Goal: Transaction & Acquisition: Purchase product/service

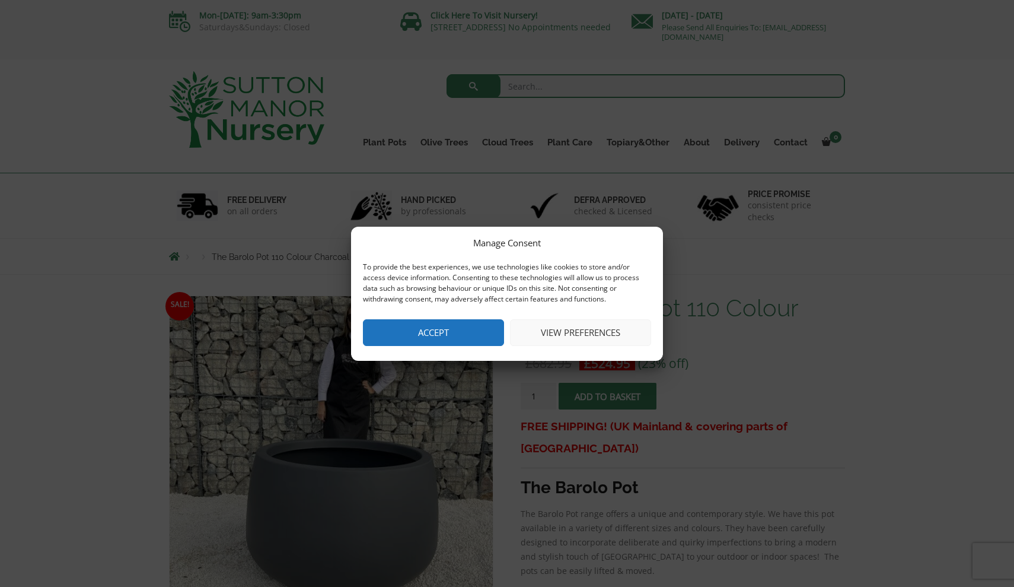
click at [428, 333] on button "Accept" at bounding box center [433, 332] width 141 height 27
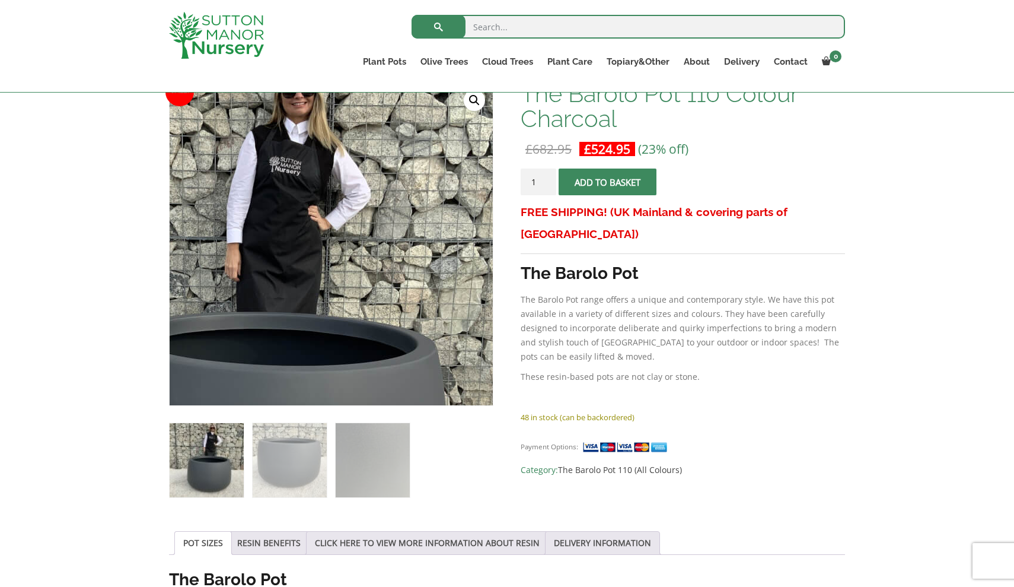
scroll to position [194, 0]
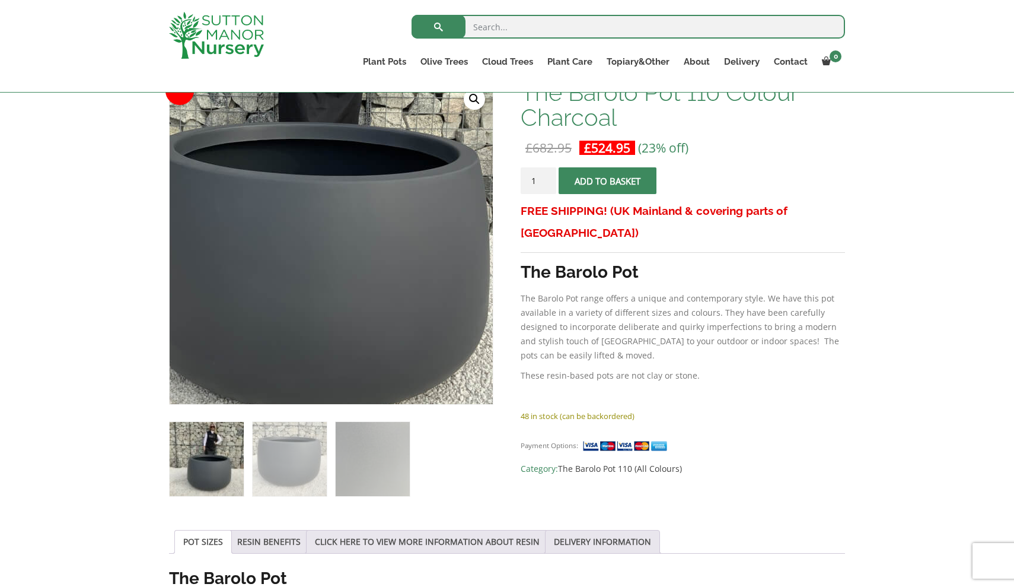
click at [377, 344] on img at bounding box center [292, 157] width 593 height 593
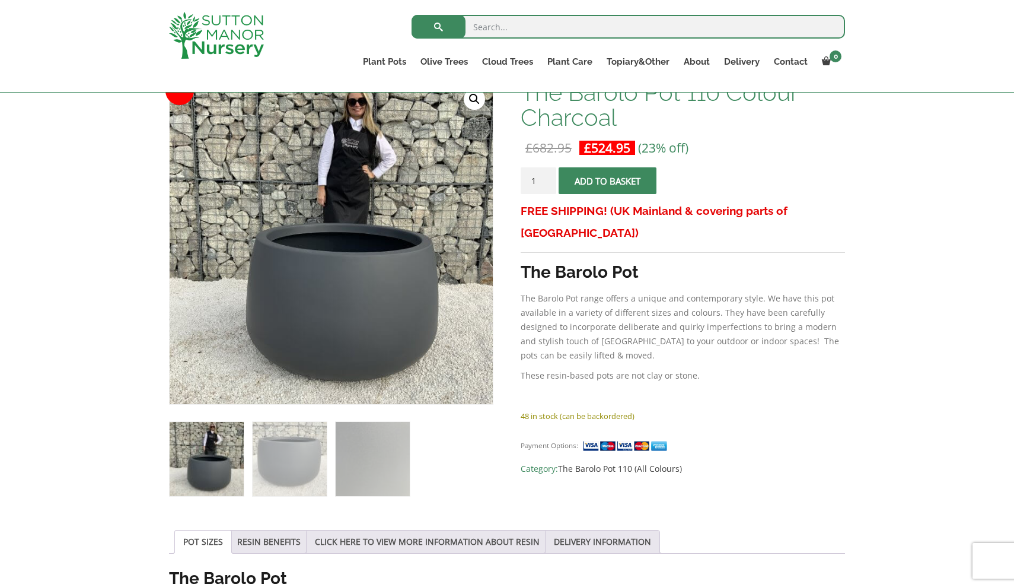
click at [472, 99] on link "🔍" at bounding box center [474, 98] width 21 height 21
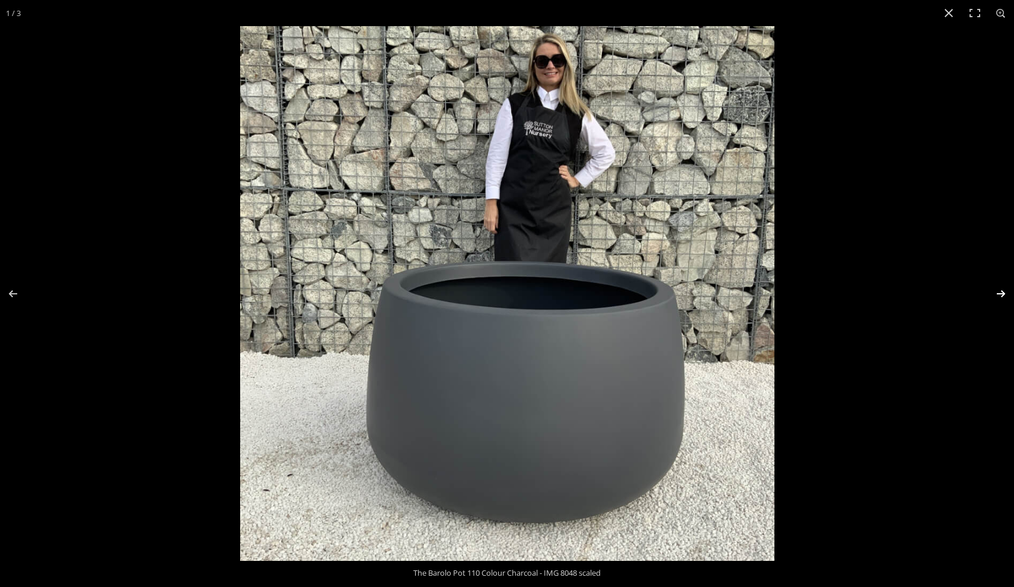
click at [1002, 292] on button "Next (arrow right)" at bounding box center [994, 293] width 42 height 59
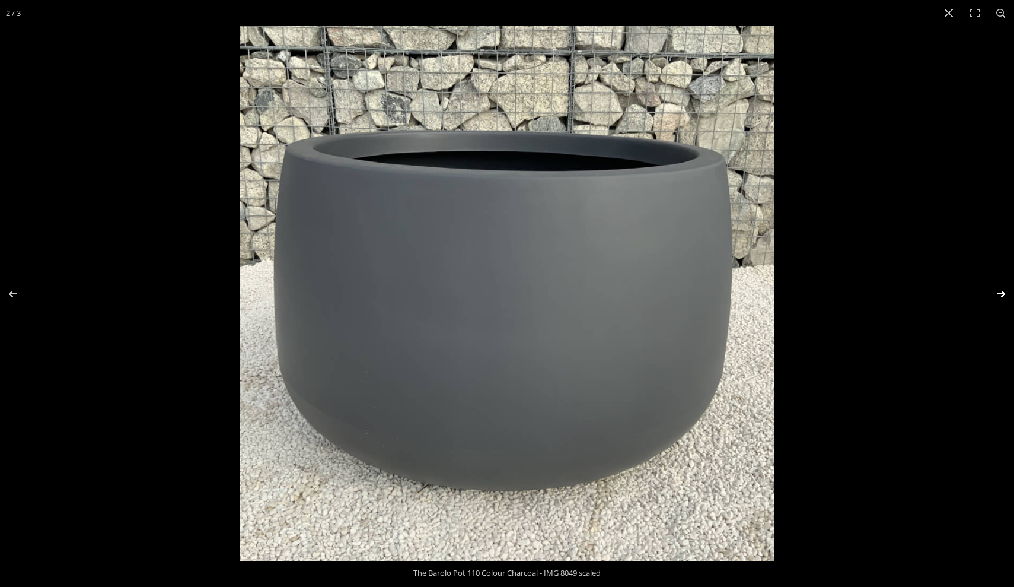
click at [1002, 292] on button "Next (arrow right)" at bounding box center [994, 293] width 42 height 59
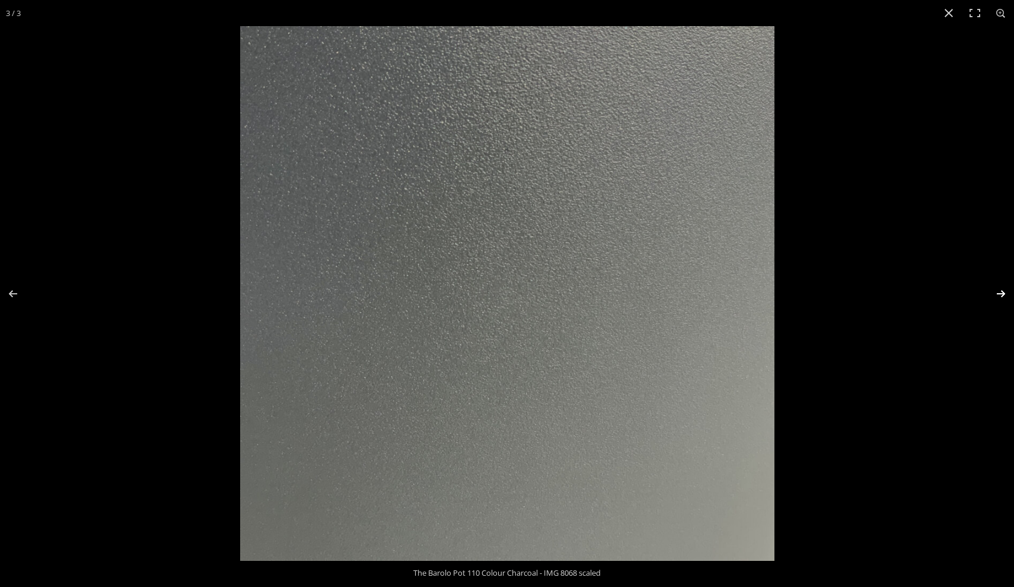
click at [1002, 292] on button "Next (arrow right)" at bounding box center [994, 293] width 42 height 59
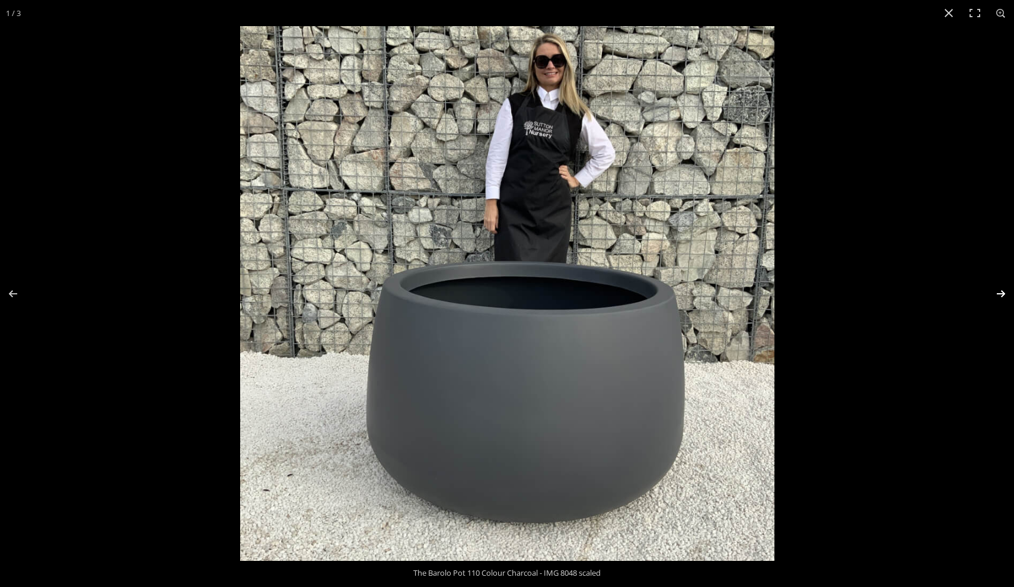
click at [1002, 292] on button "Next (arrow right)" at bounding box center [994, 293] width 42 height 59
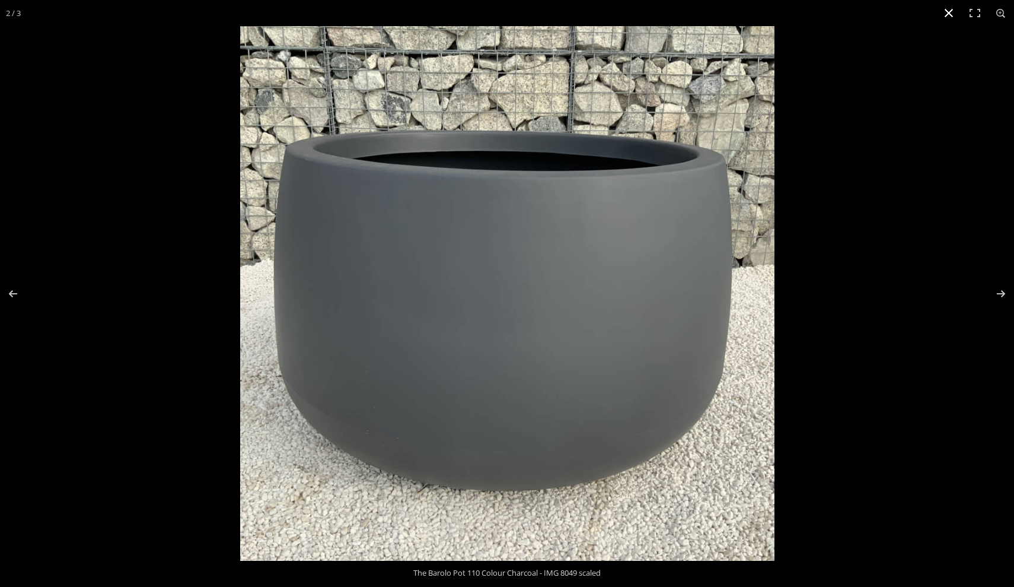
click at [948, 9] on button "Close (Esc)" at bounding box center [949, 13] width 26 height 26
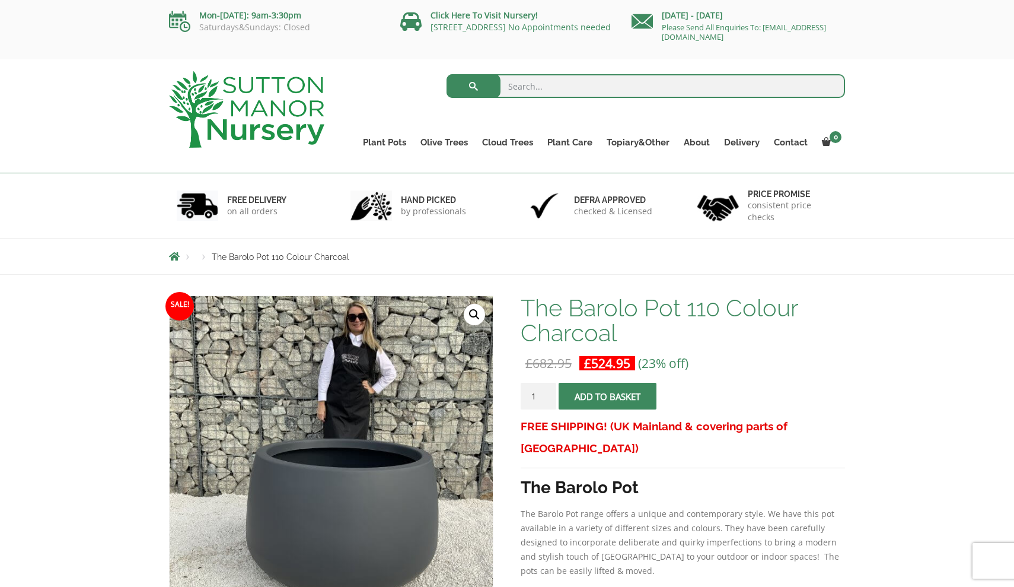
scroll to position [0, 0]
click at [499, 170] on link "Ilex Crenata Cloud Trees" at bounding box center [532, 169] width 115 height 18
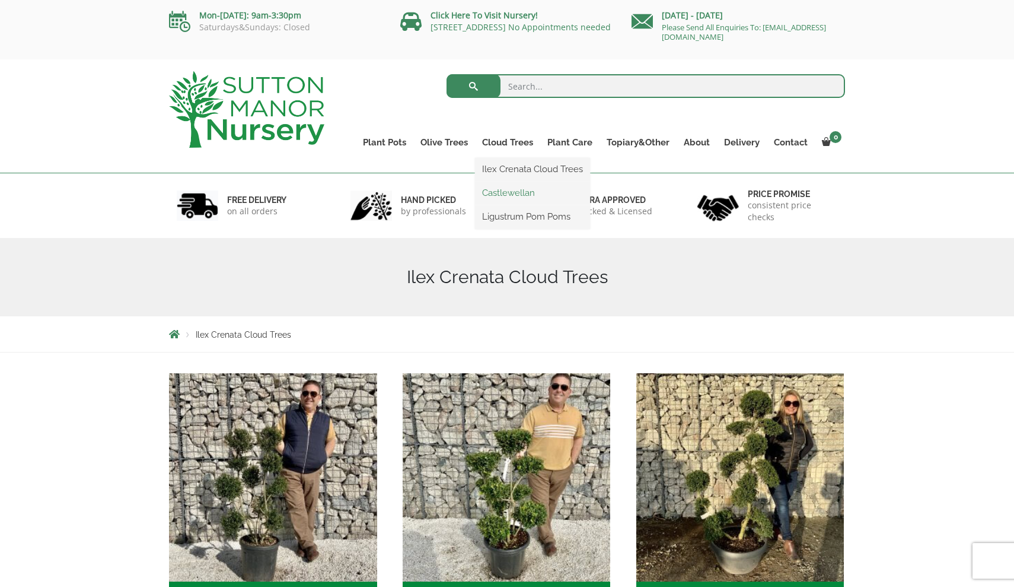
click at [509, 194] on link "Castlewellan" at bounding box center [532, 193] width 115 height 18
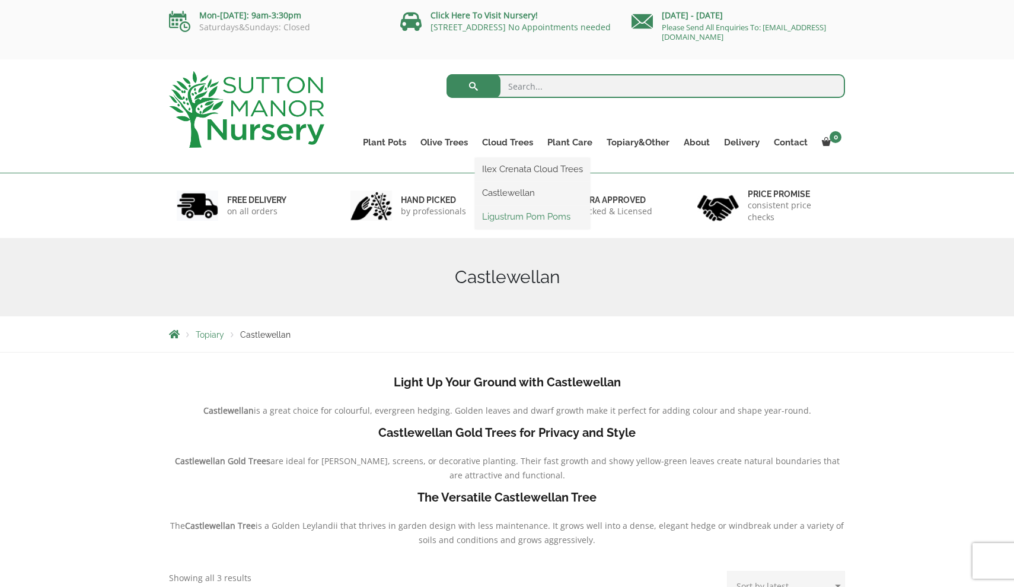
click at [507, 216] on link "Ligustrum Pom Poms" at bounding box center [532, 217] width 115 height 18
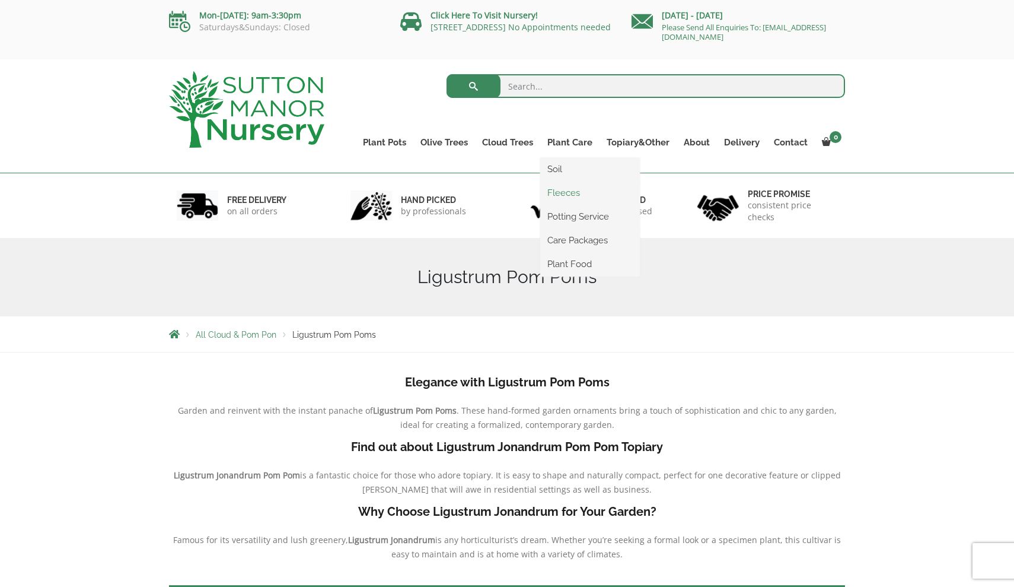
click at [568, 193] on link "Fleeces" at bounding box center [590, 193] width 100 height 18
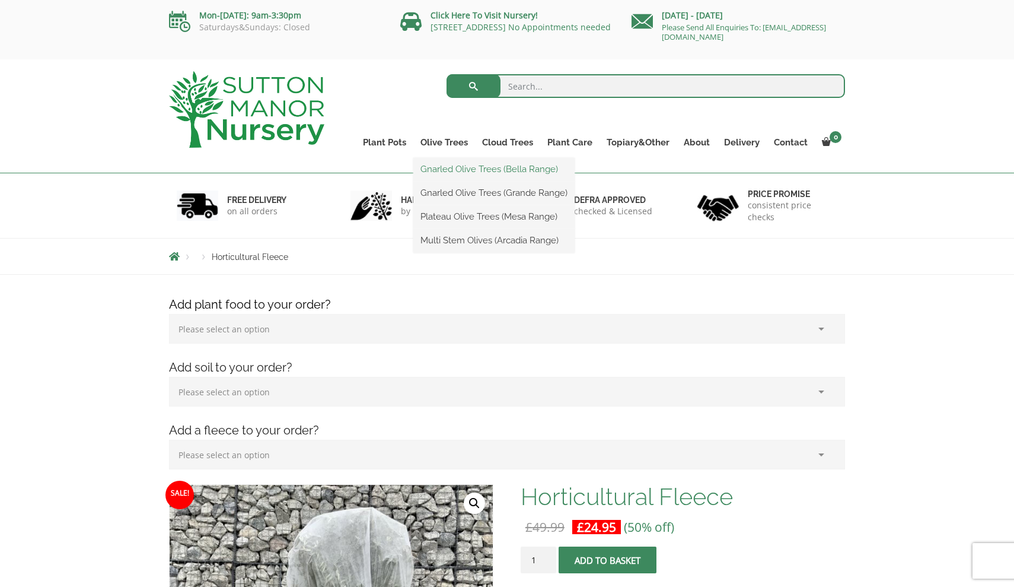
click at [449, 165] on link "Gnarled Olive Trees (Bella Range)" at bounding box center [493, 169] width 161 height 18
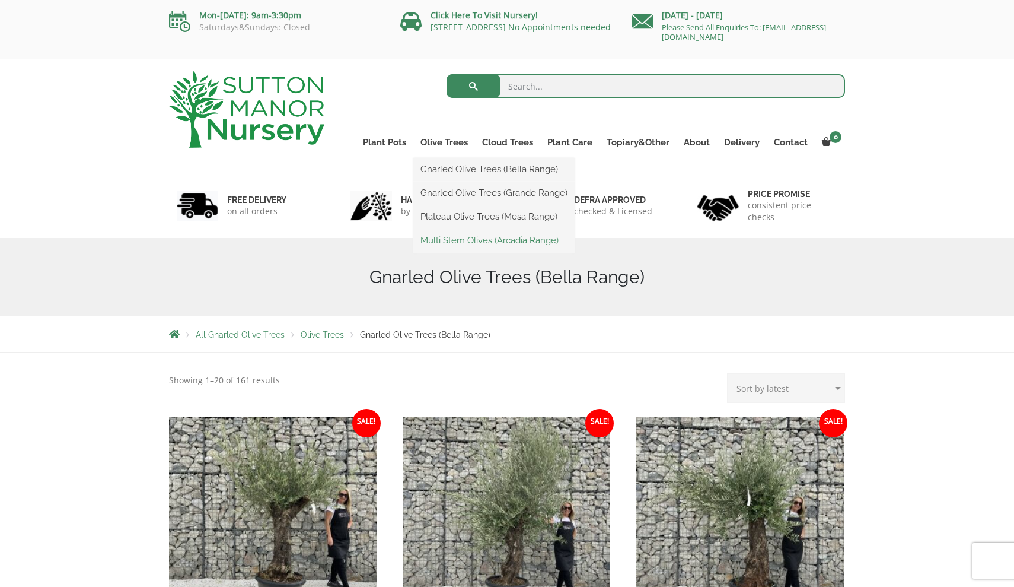
click at [460, 238] on link "Multi Stem Olives (Arcadia Range)" at bounding box center [493, 240] width 161 height 18
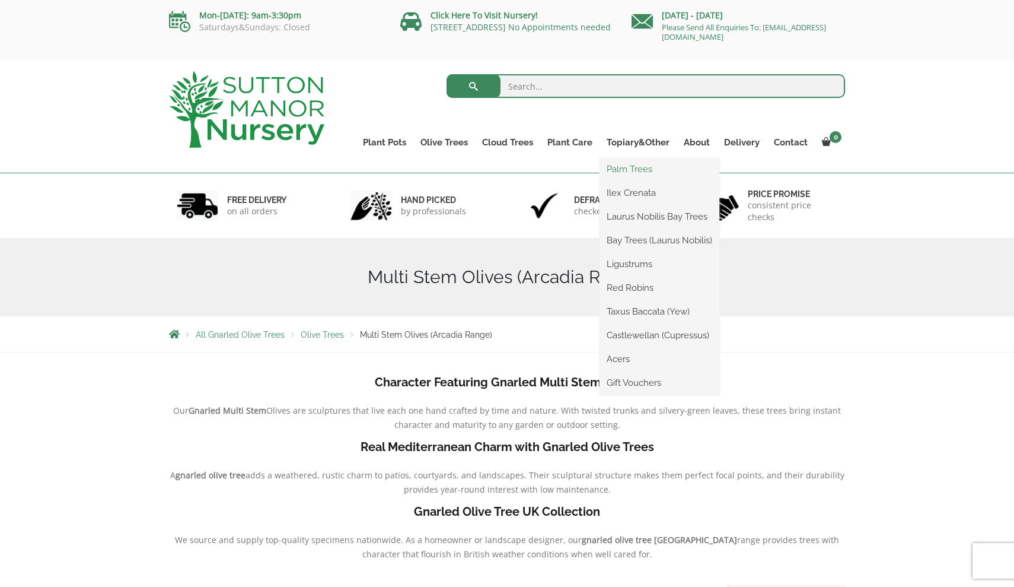
click at [629, 168] on link "Palm Trees" at bounding box center [660, 169] width 120 height 18
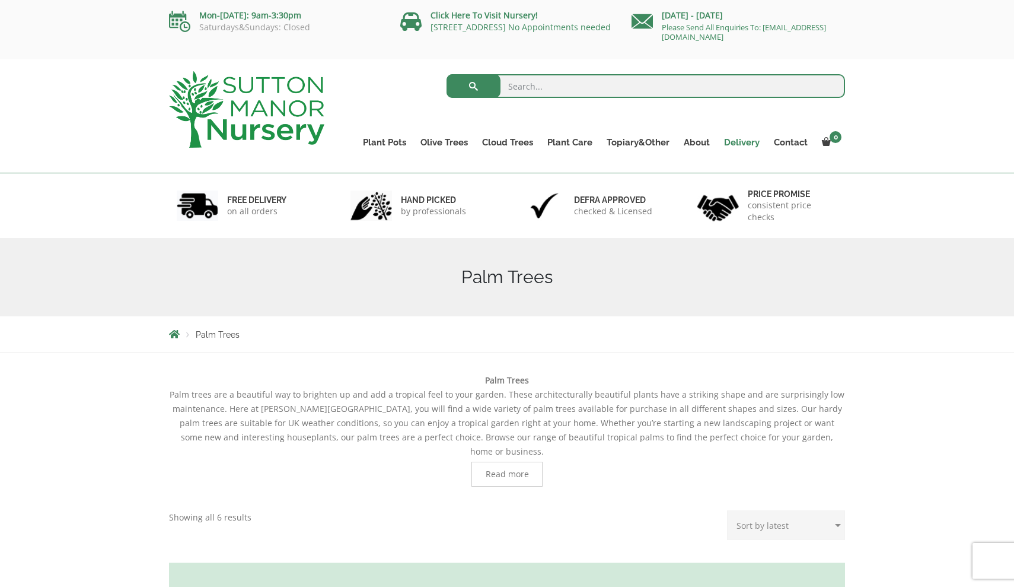
click at [736, 140] on link "Delivery" at bounding box center [742, 142] width 50 height 17
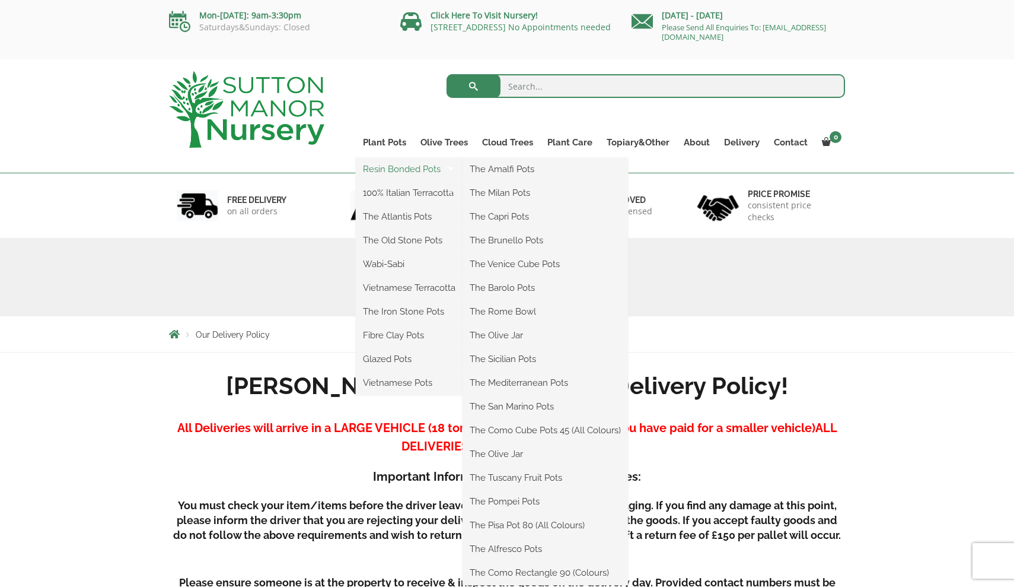
click at [390, 170] on link "Resin Bonded Pots" at bounding box center [409, 169] width 107 height 18
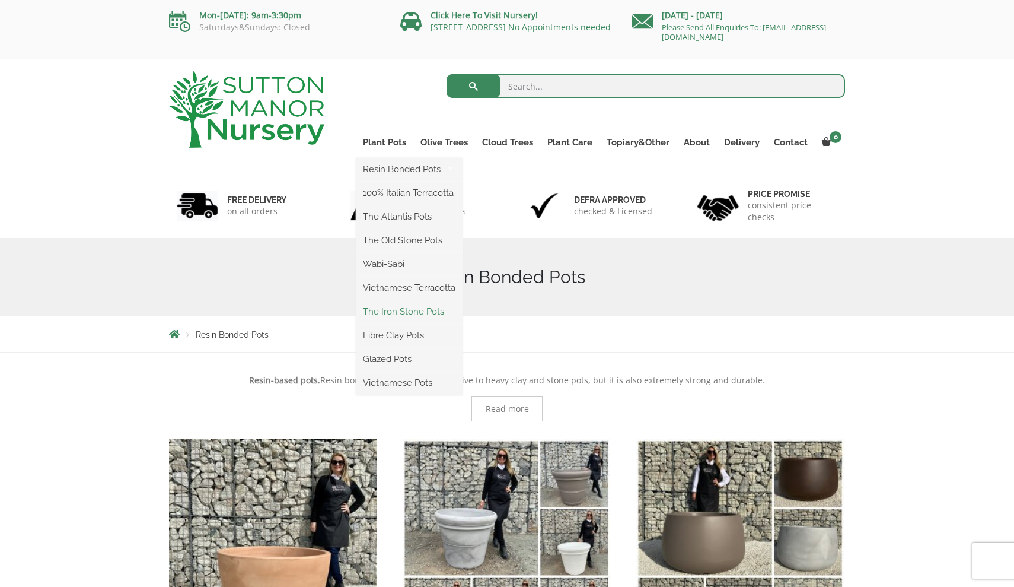
click at [394, 313] on link "The Iron Stone Pots" at bounding box center [409, 311] width 107 height 18
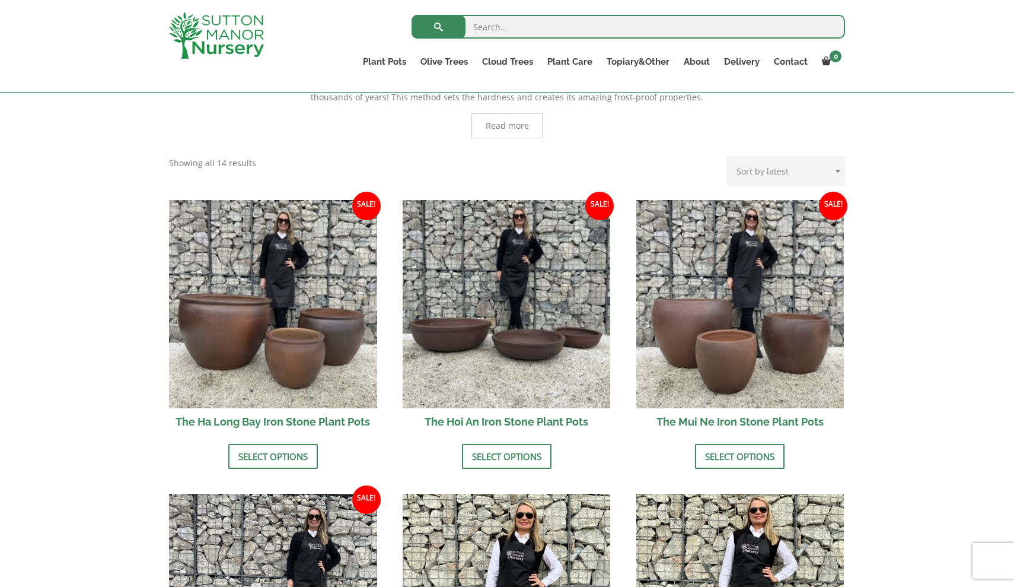
scroll to position [318, 0]
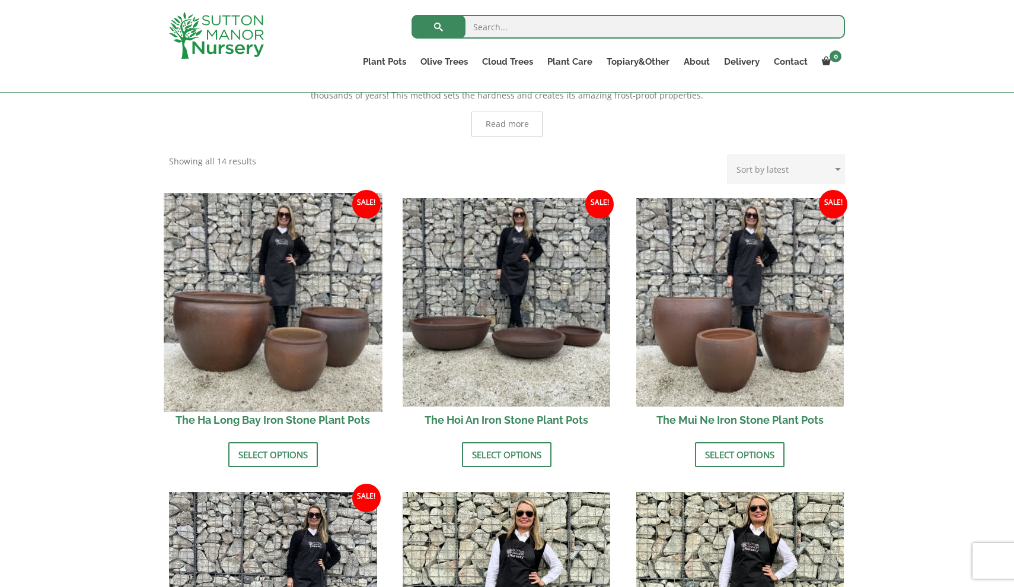
click at [262, 330] on img at bounding box center [273, 302] width 218 height 218
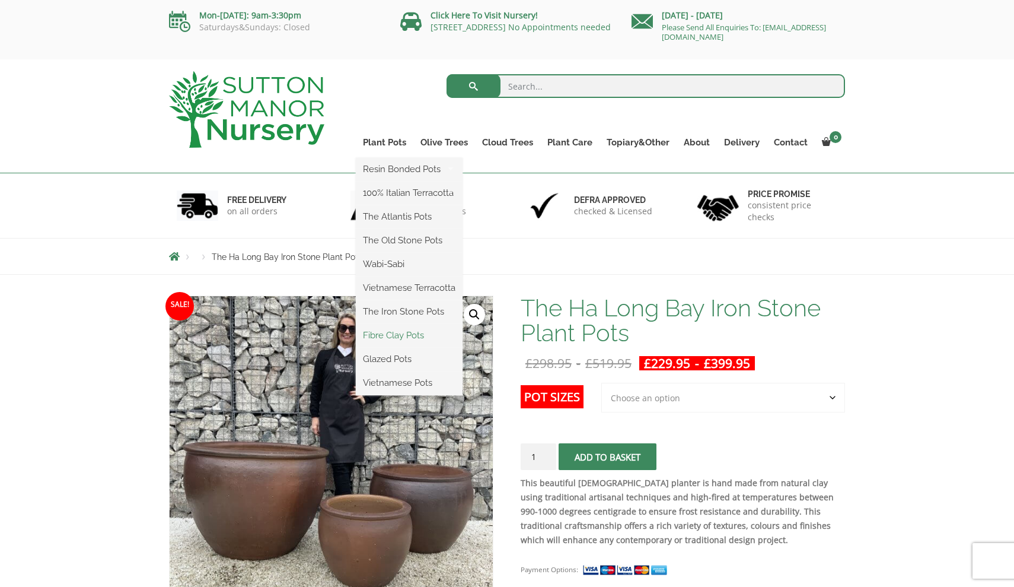
click at [404, 334] on link "Fibre Clay Pots" at bounding box center [409, 335] width 107 height 18
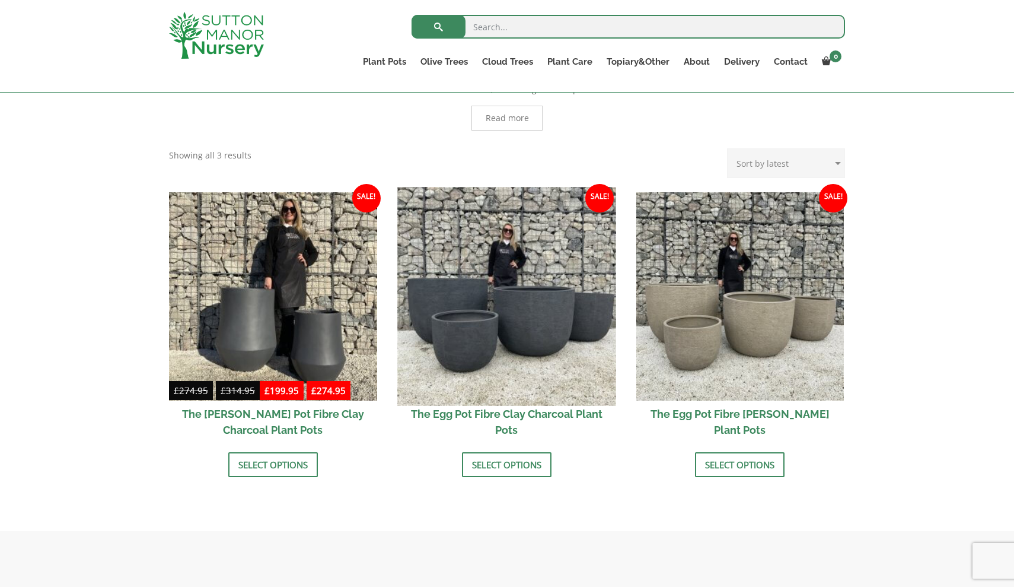
scroll to position [284, 0]
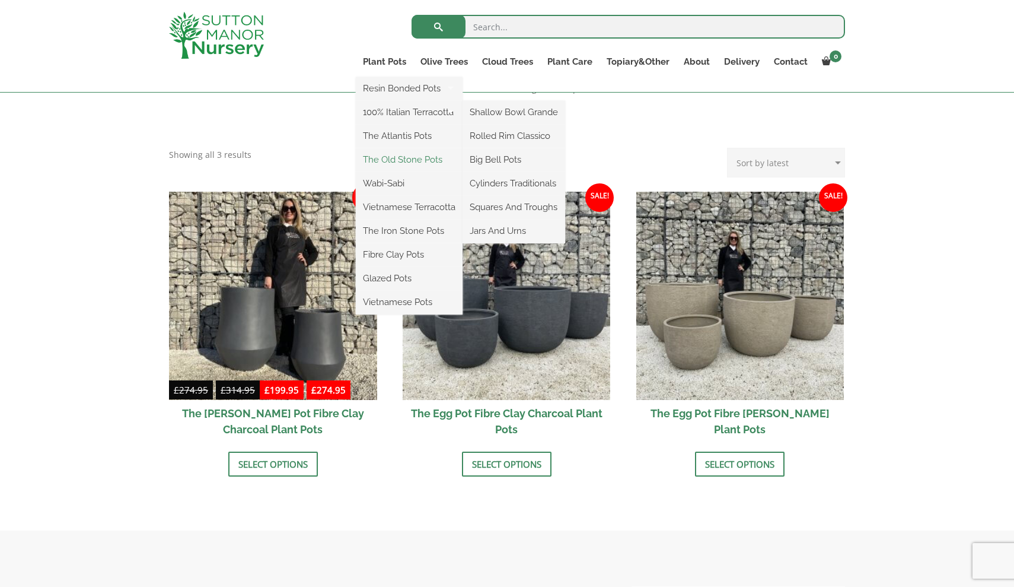
click at [379, 160] on link "The Old Stone Pots" at bounding box center [409, 160] width 107 height 18
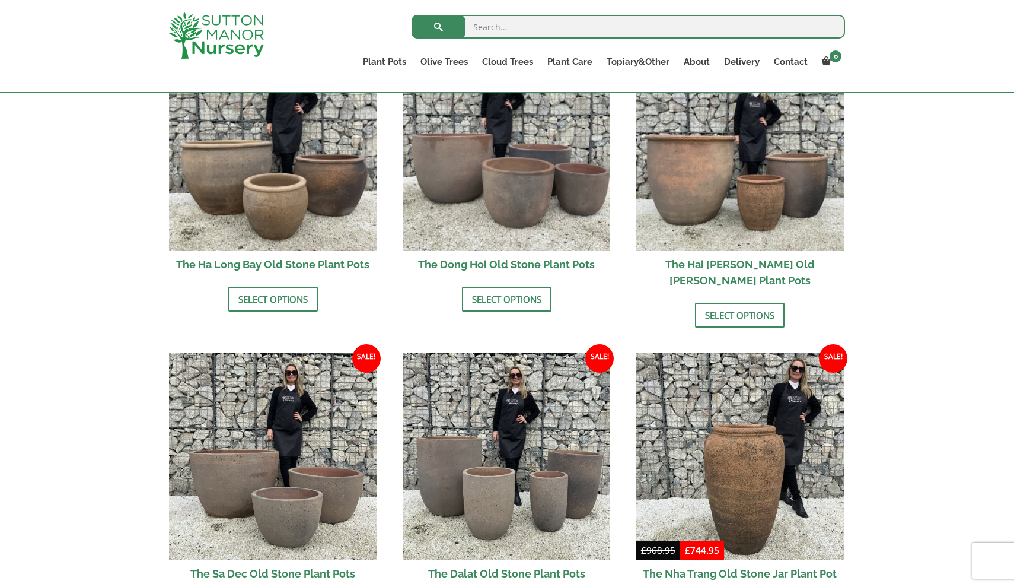
scroll to position [469, 0]
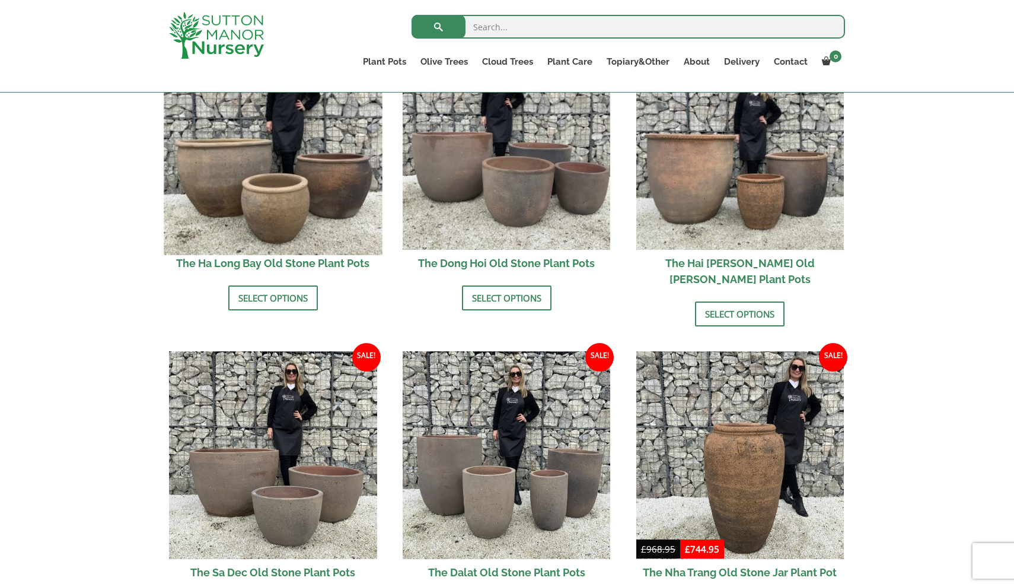
click at [280, 208] on img at bounding box center [273, 145] width 218 height 218
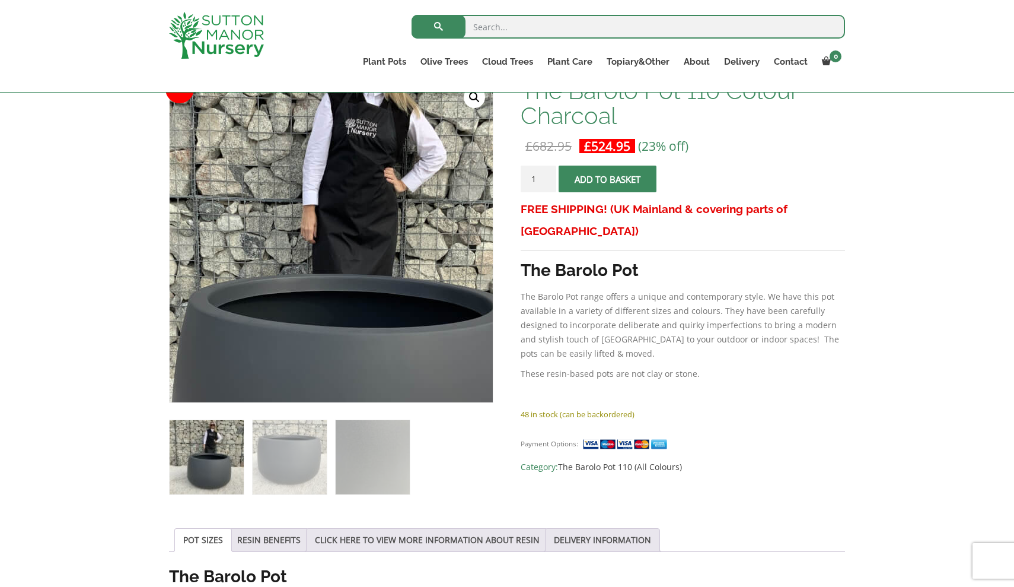
scroll to position [209, 0]
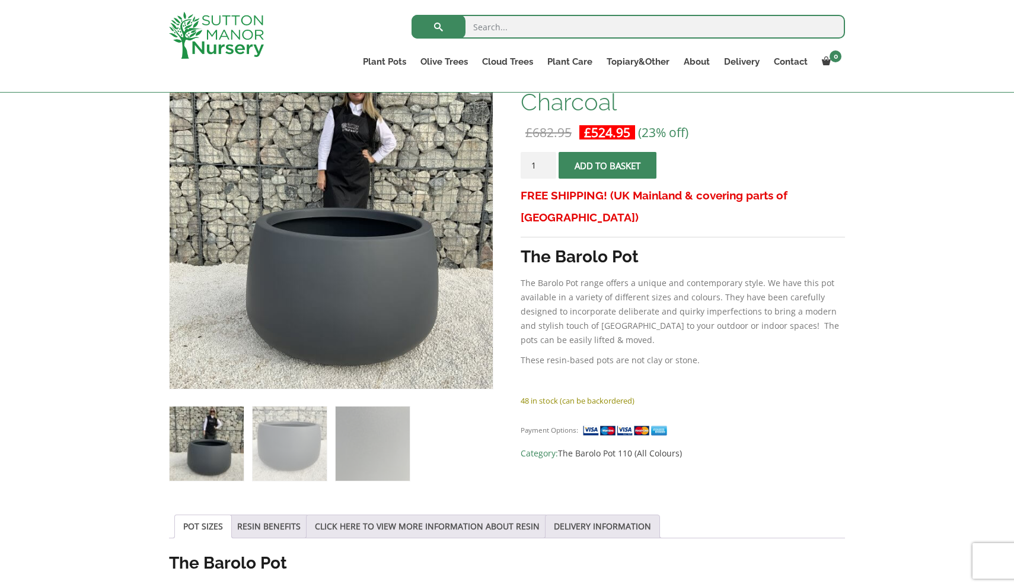
click at [607, 165] on span "submit" at bounding box center [607, 165] width 0 height 0
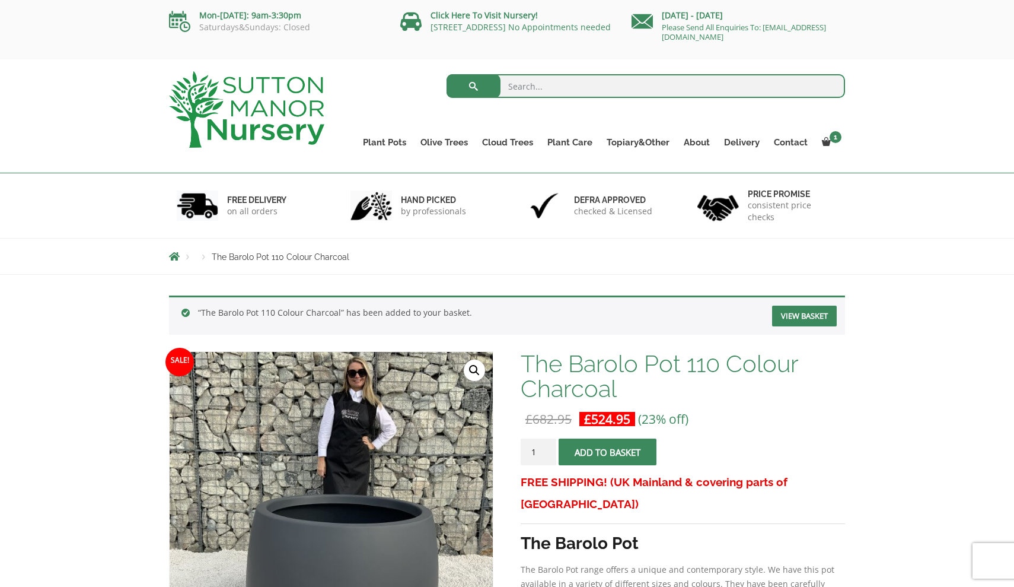
click at [794, 317] on link "View basket" at bounding box center [804, 315] width 65 height 21
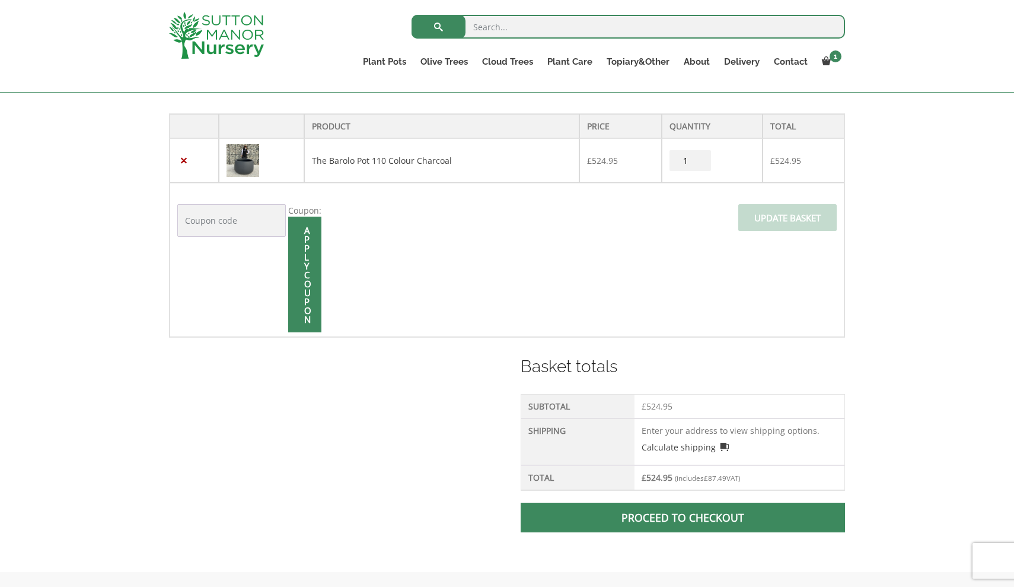
scroll to position [239, 0]
click at [721, 446] on link "Calculate shipping" at bounding box center [686, 446] width 88 height 12
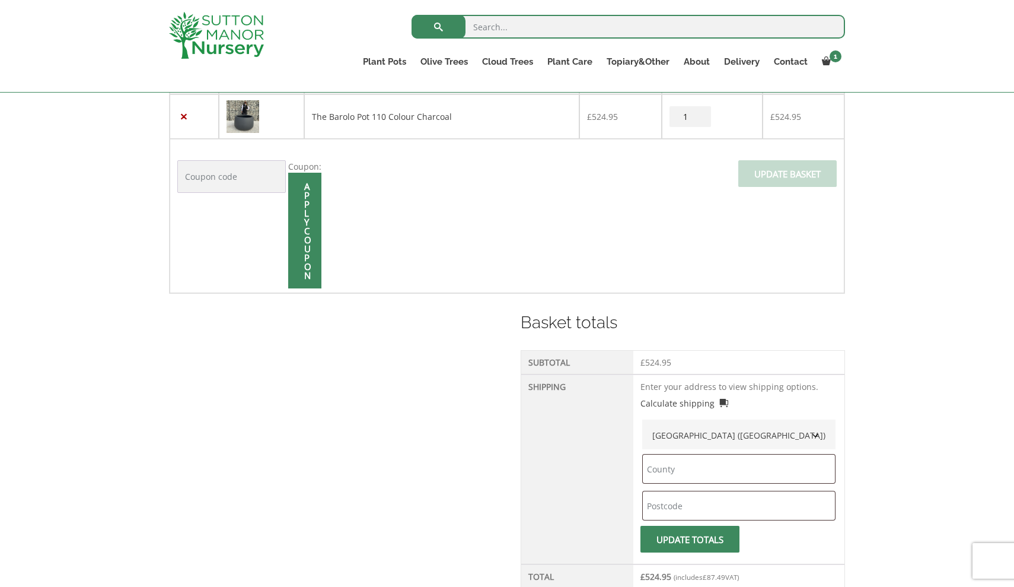
scroll to position [286, 0]
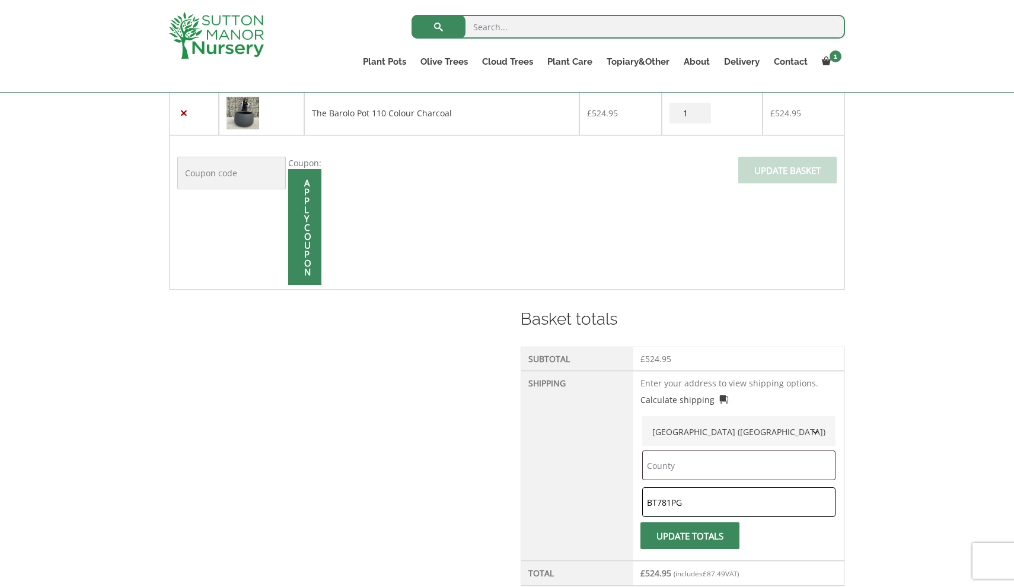
type input "BT781PG"
click at [705, 539] on button "Update totals" at bounding box center [690, 535] width 99 height 27
